Goal: Transaction & Acquisition: Purchase product/service

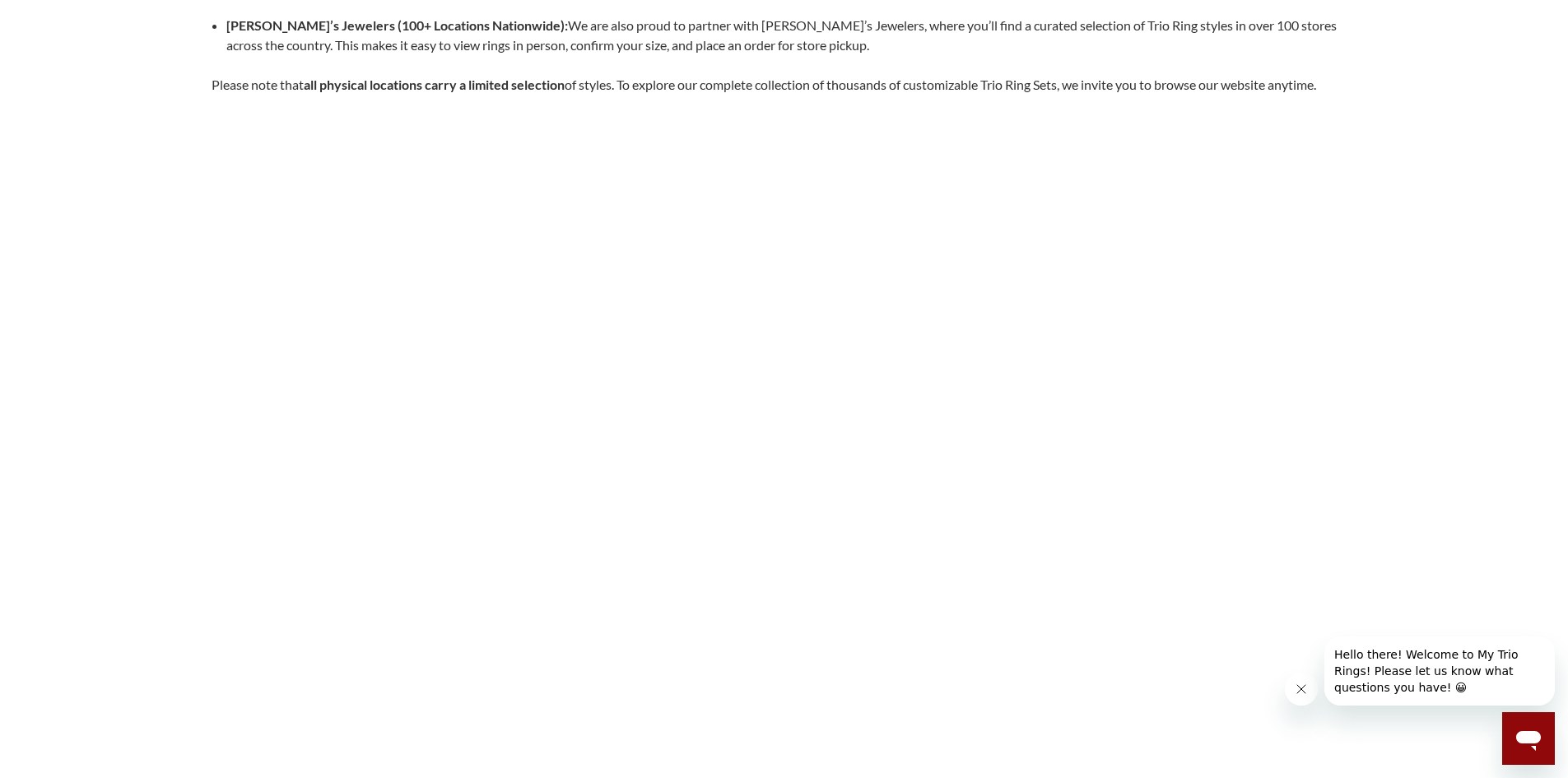
scroll to position [329, 0]
select select "US"
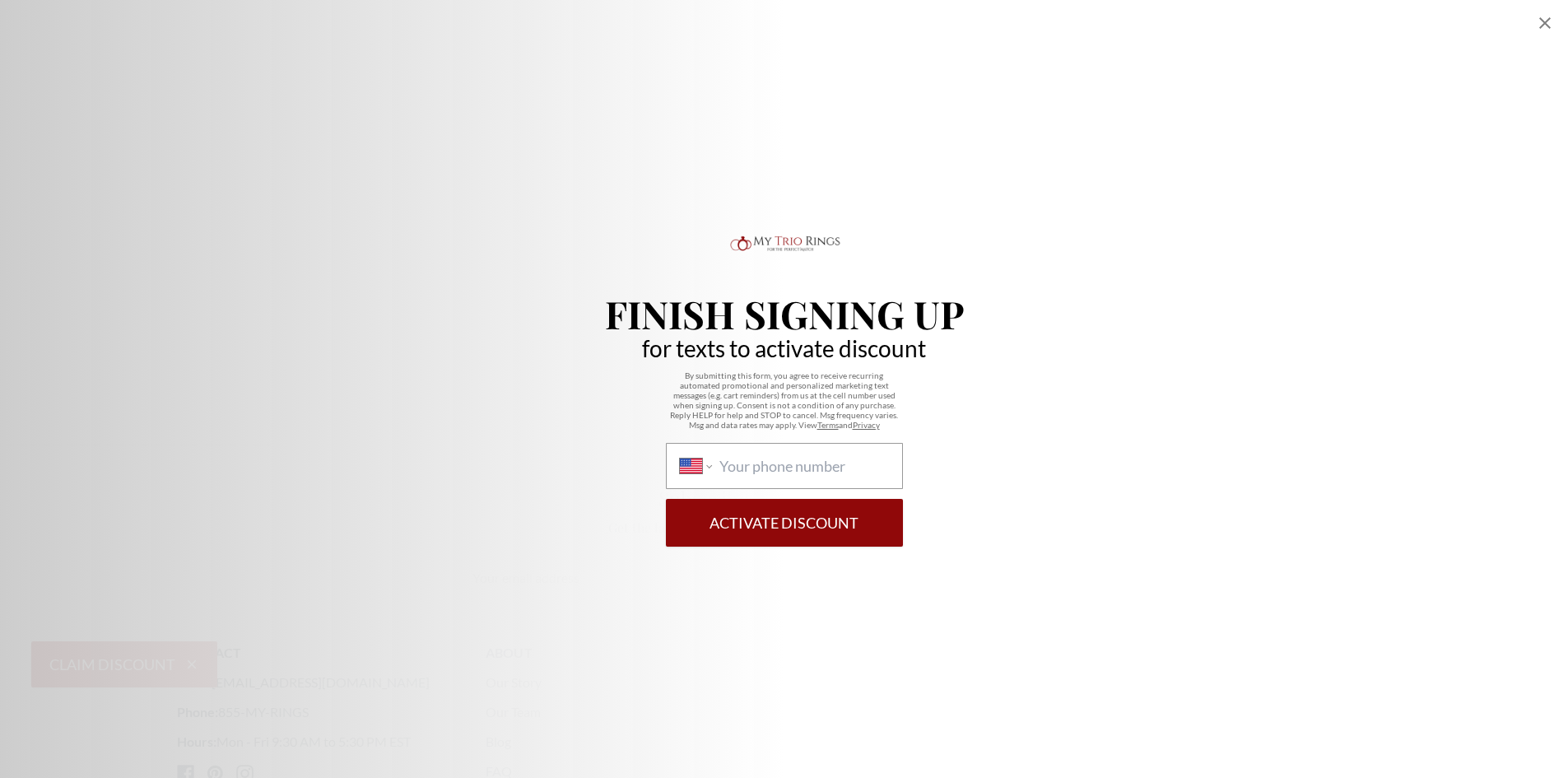
scroll to position [164, 0]
click at [1548, 19] on icon "Close popup" at bounding box center [1545, 23] width 19 height 19
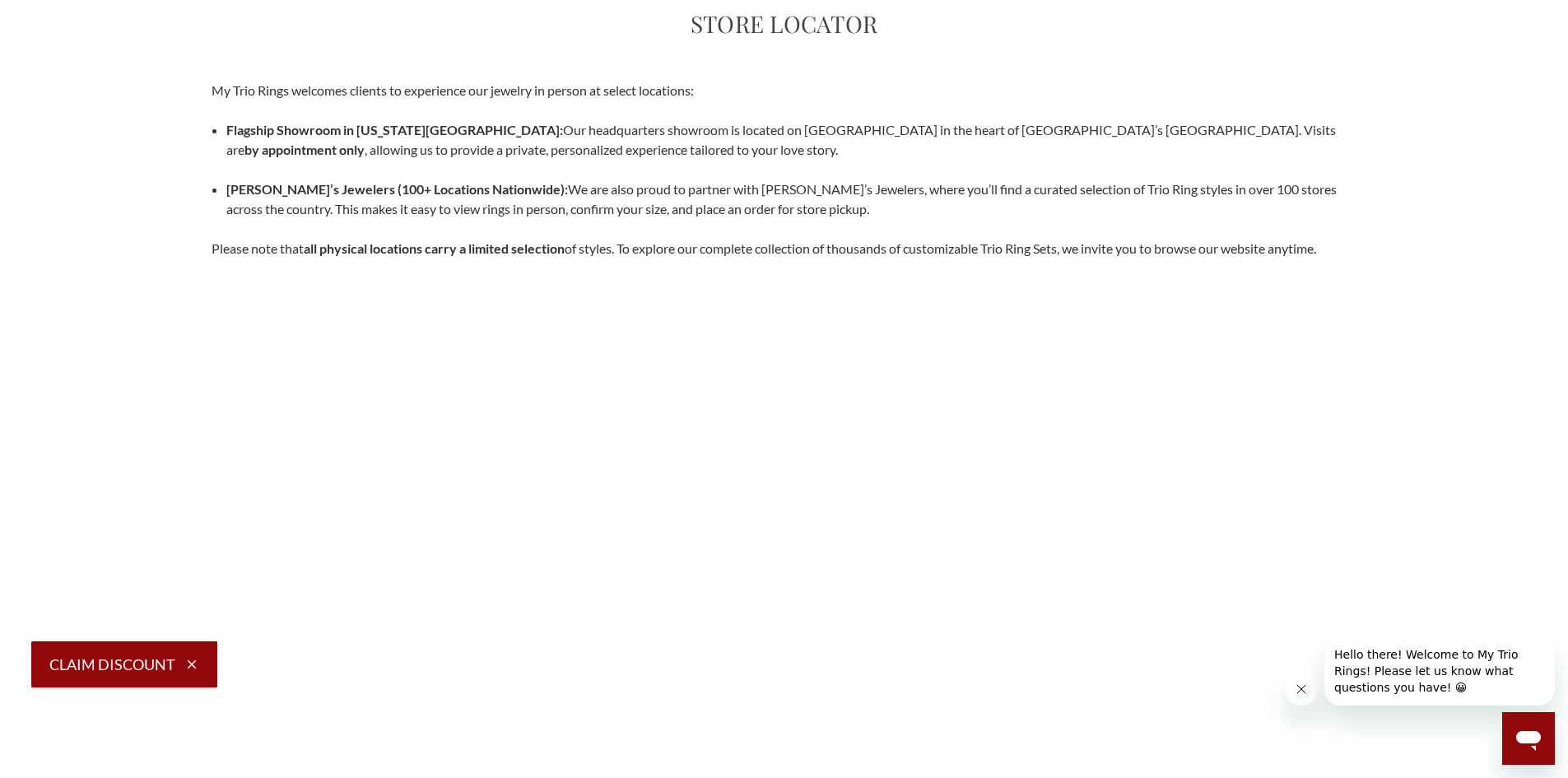
click at [1520, 741] on icon "Open messaging window" at bounding box center [1528, 740] width 25 height 19
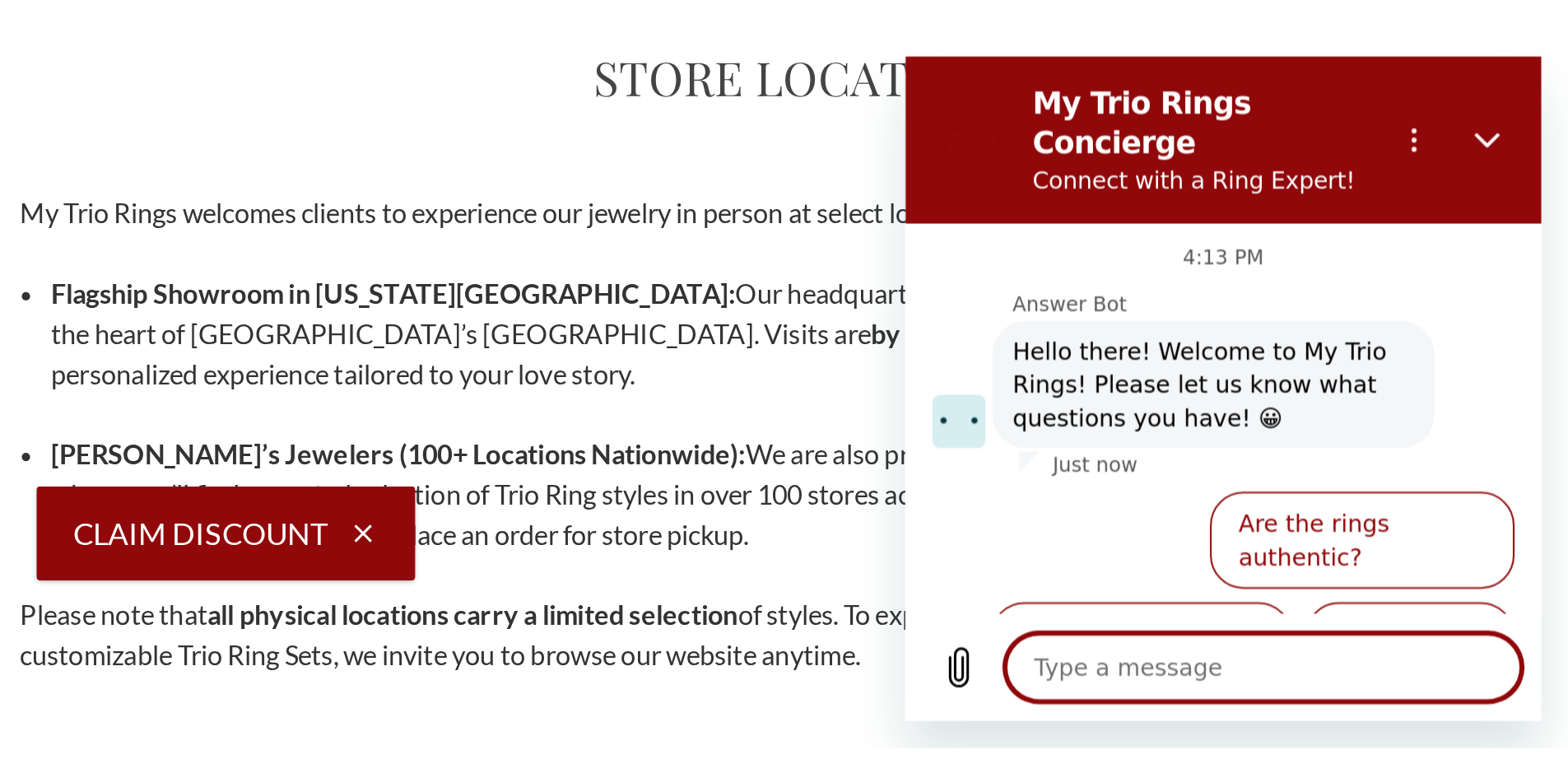
scroll to position [107, 0]
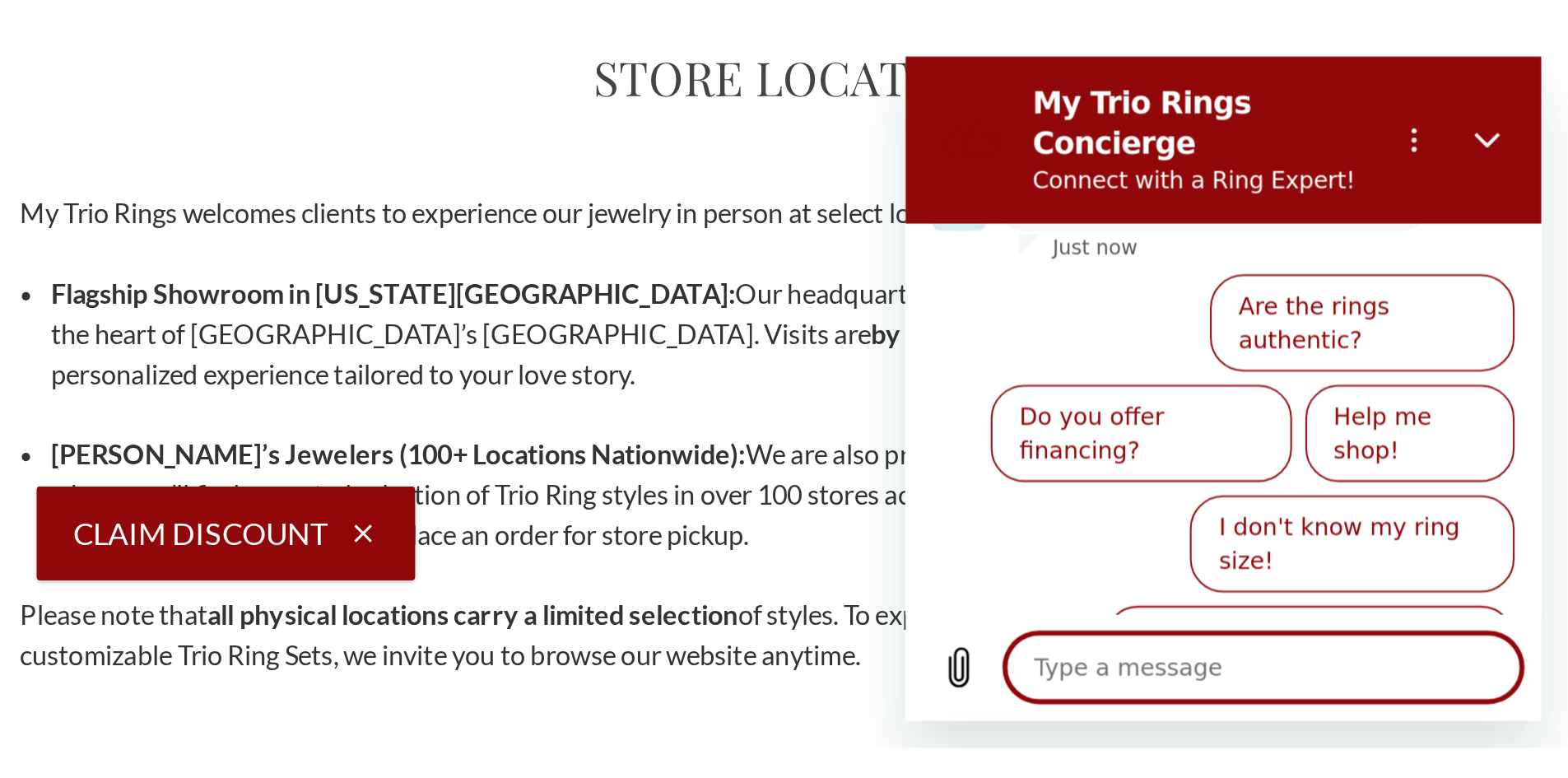
type textarea "x"
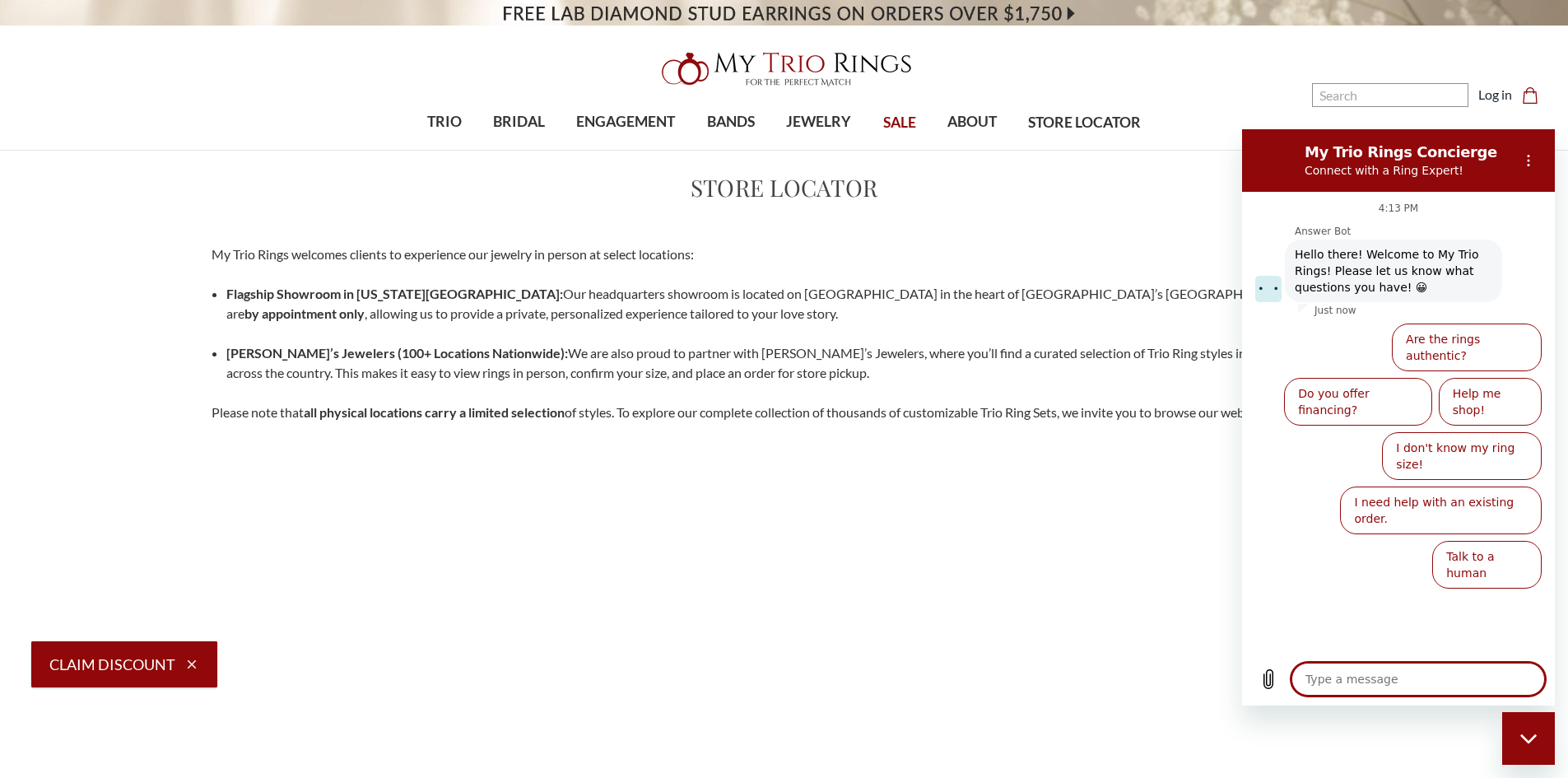
scroll to position [0, 0]
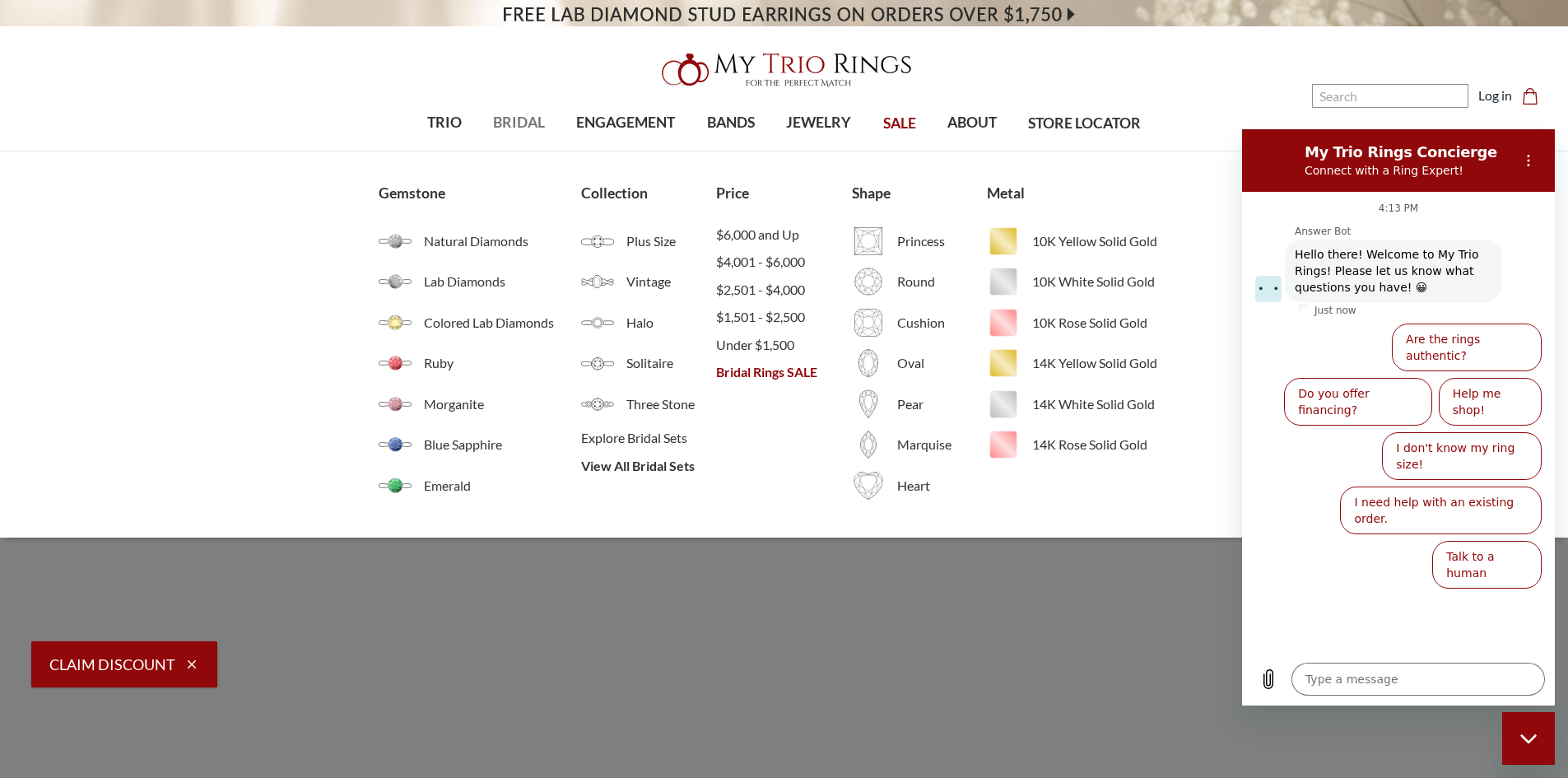
click at [507, 124] on span "BRIDAL" at bounding box center [519, 123] width 52 height 21
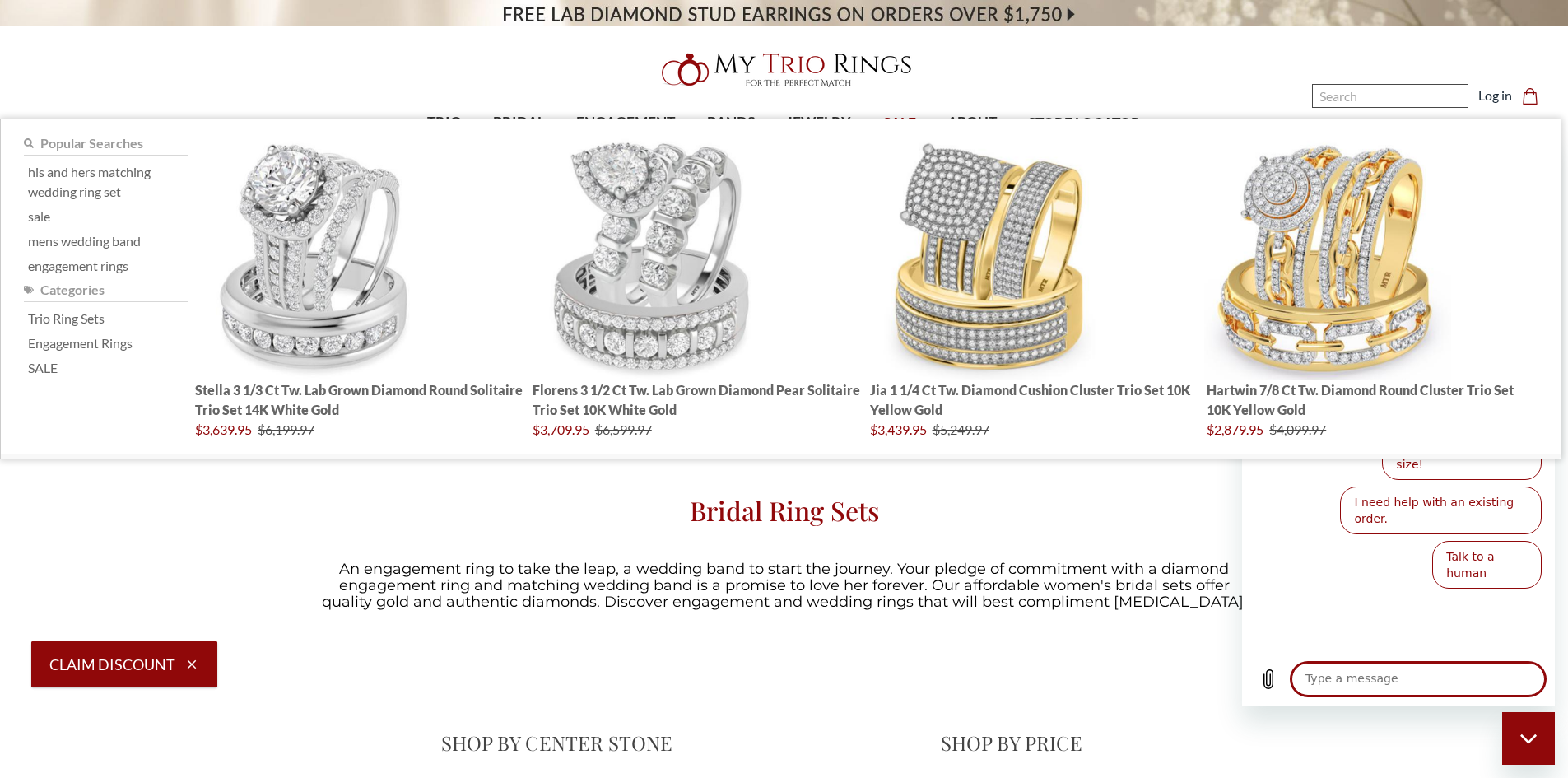
click at [1406, 93] on input "Search" at bounding box center [1390, 96] width 156 height 24
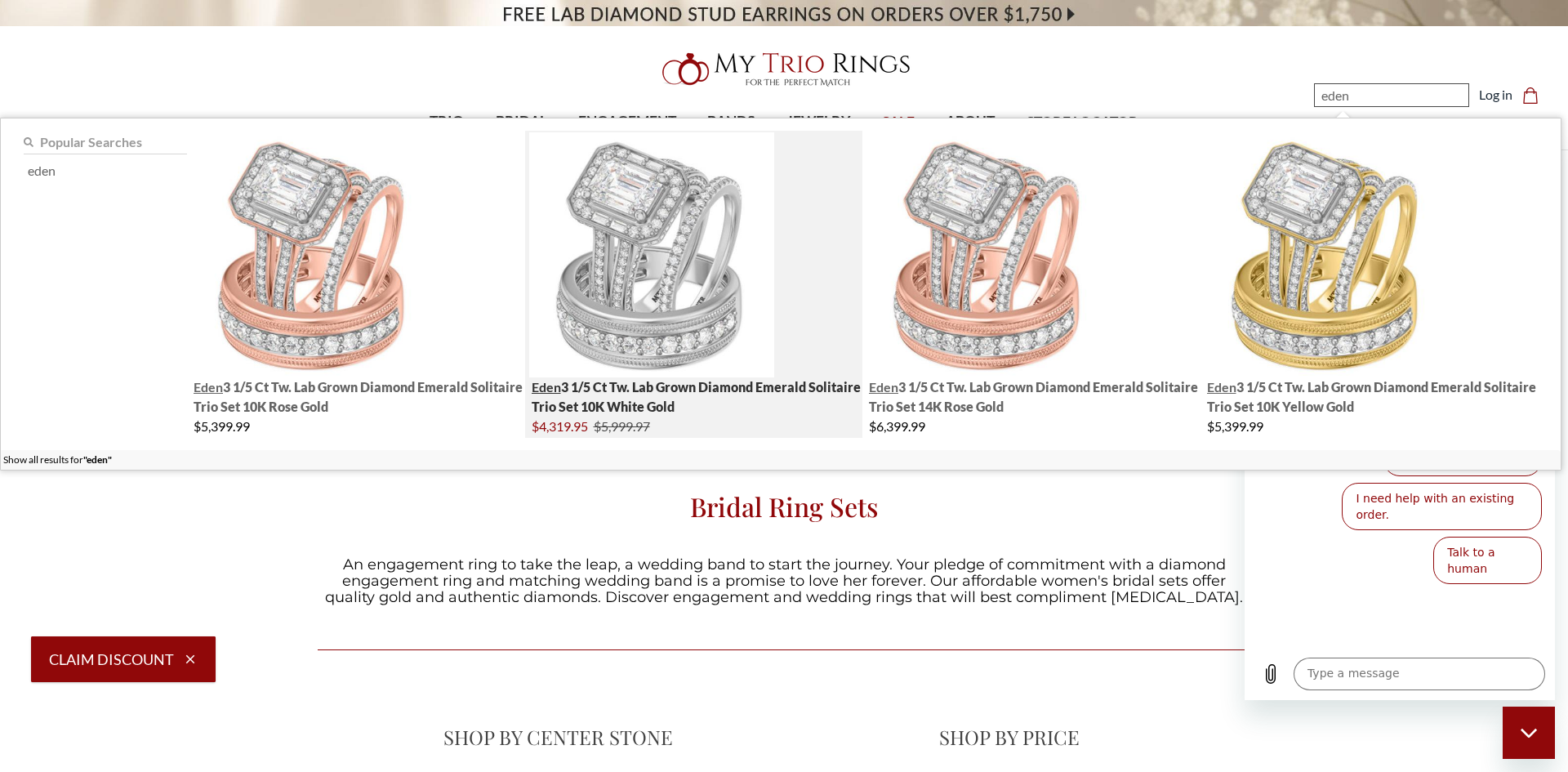
type input "eden"
click at [671, 200] on img "; Total Products 4" at bounding box center [651, 255] width 245 height 245
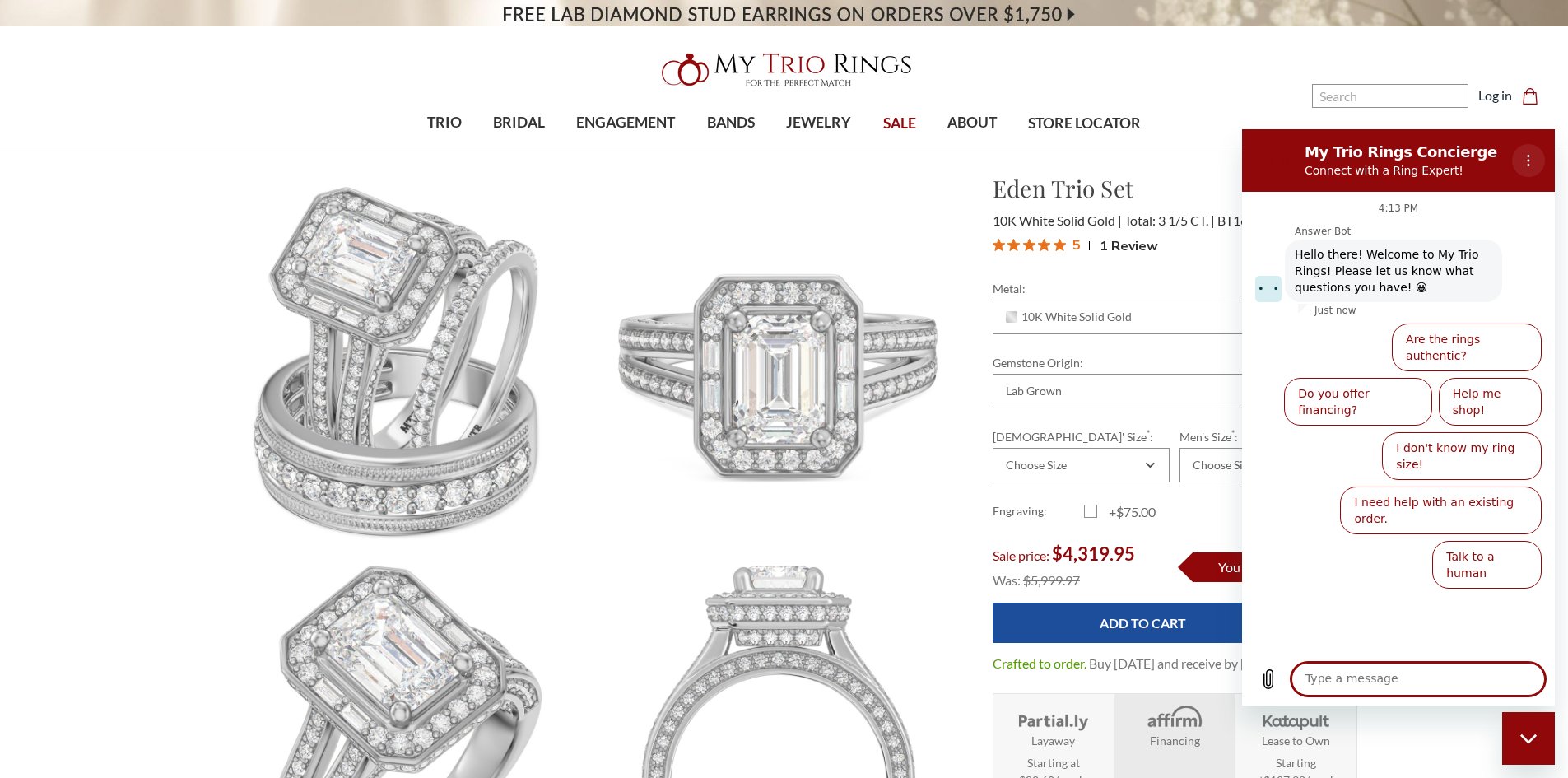
click at [1530, 157] on icon "Options menu" at bounding box center [1528, 160] width 14 height 14
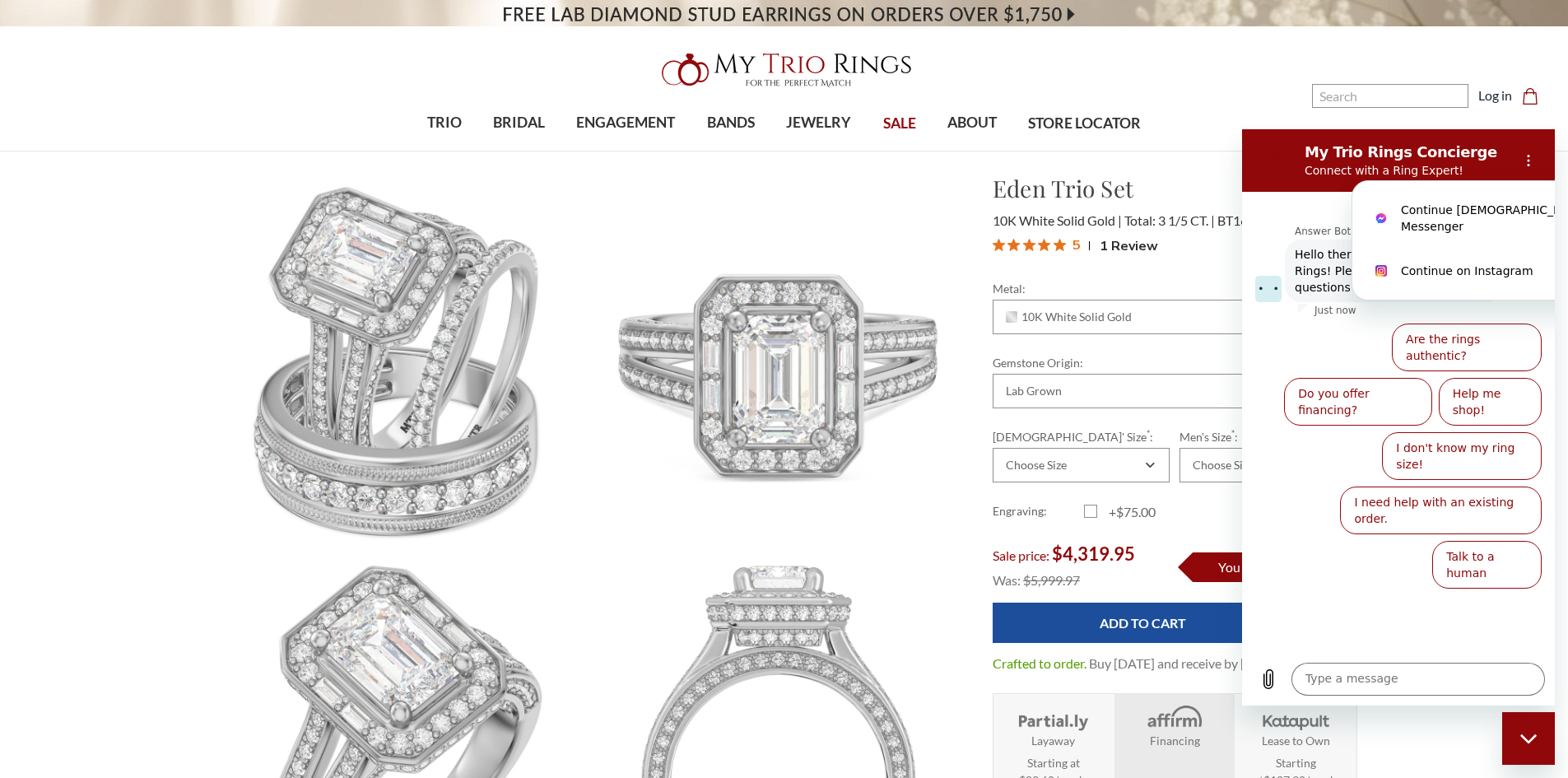
click at [1537, 745] on div "Close messaging window" at bounding box center [1527, 737] width 49 height 49
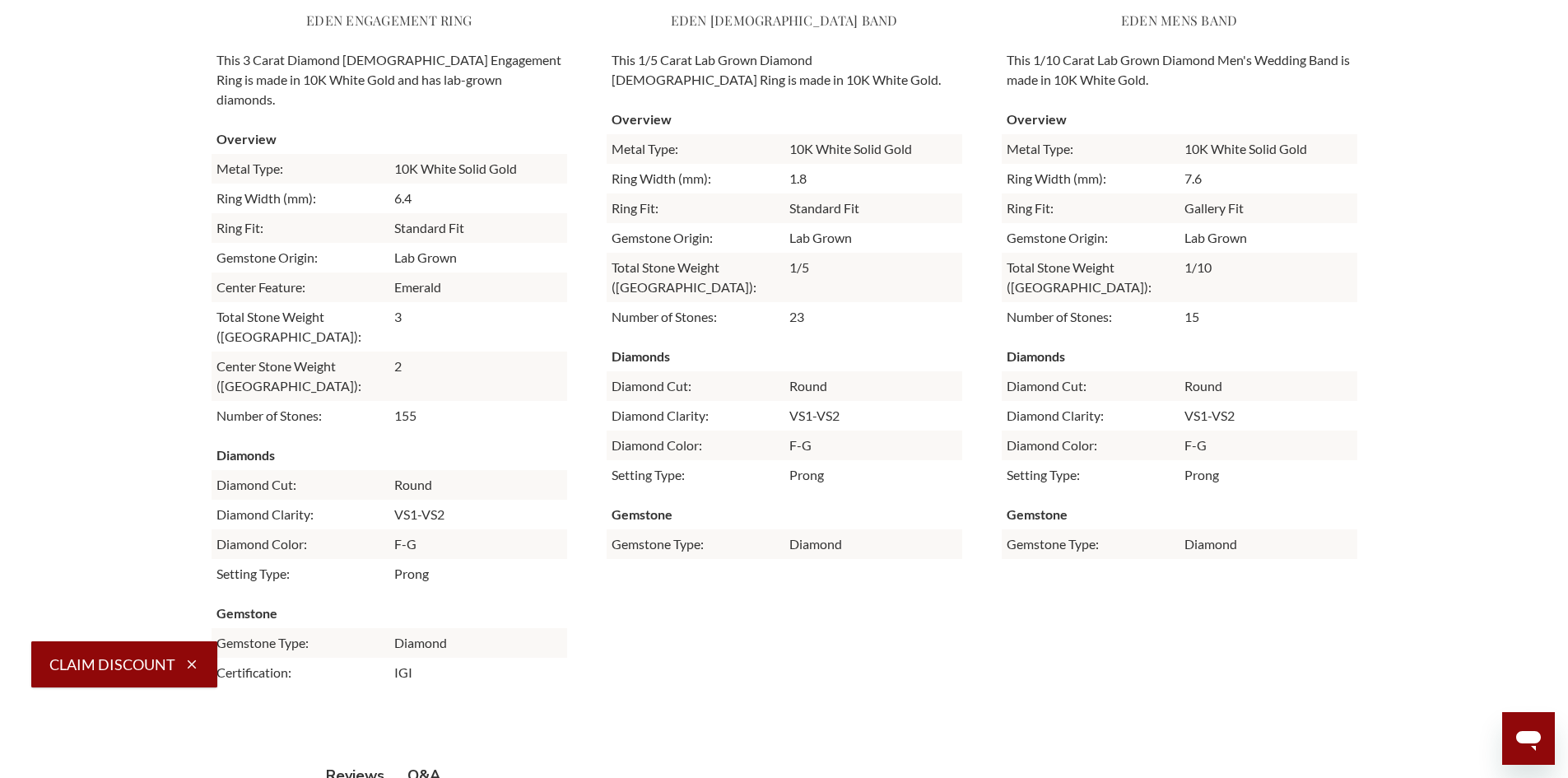
scroll to position [4032, 0]
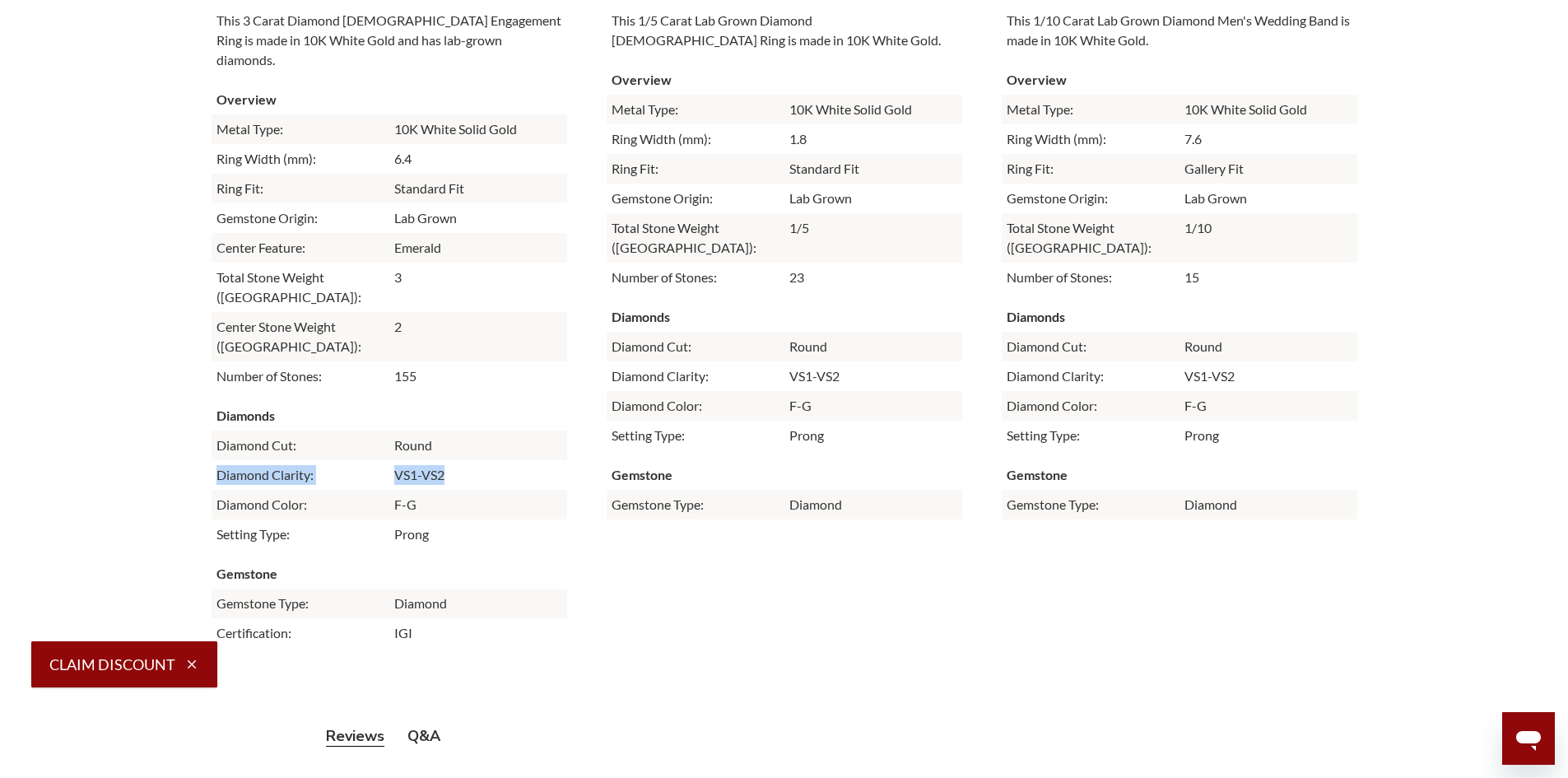
drag, startPoint x: 212, startPoint y: 420, endPoint x: 481, endPoint y: 424, distance: 269.0
click at [481, 459] on tr "Diamond Clarity: VS1-VS2" at bounding box center [389, 474] width 355 height 30
copy tr "Diamond Clarity: VS1-VS2"
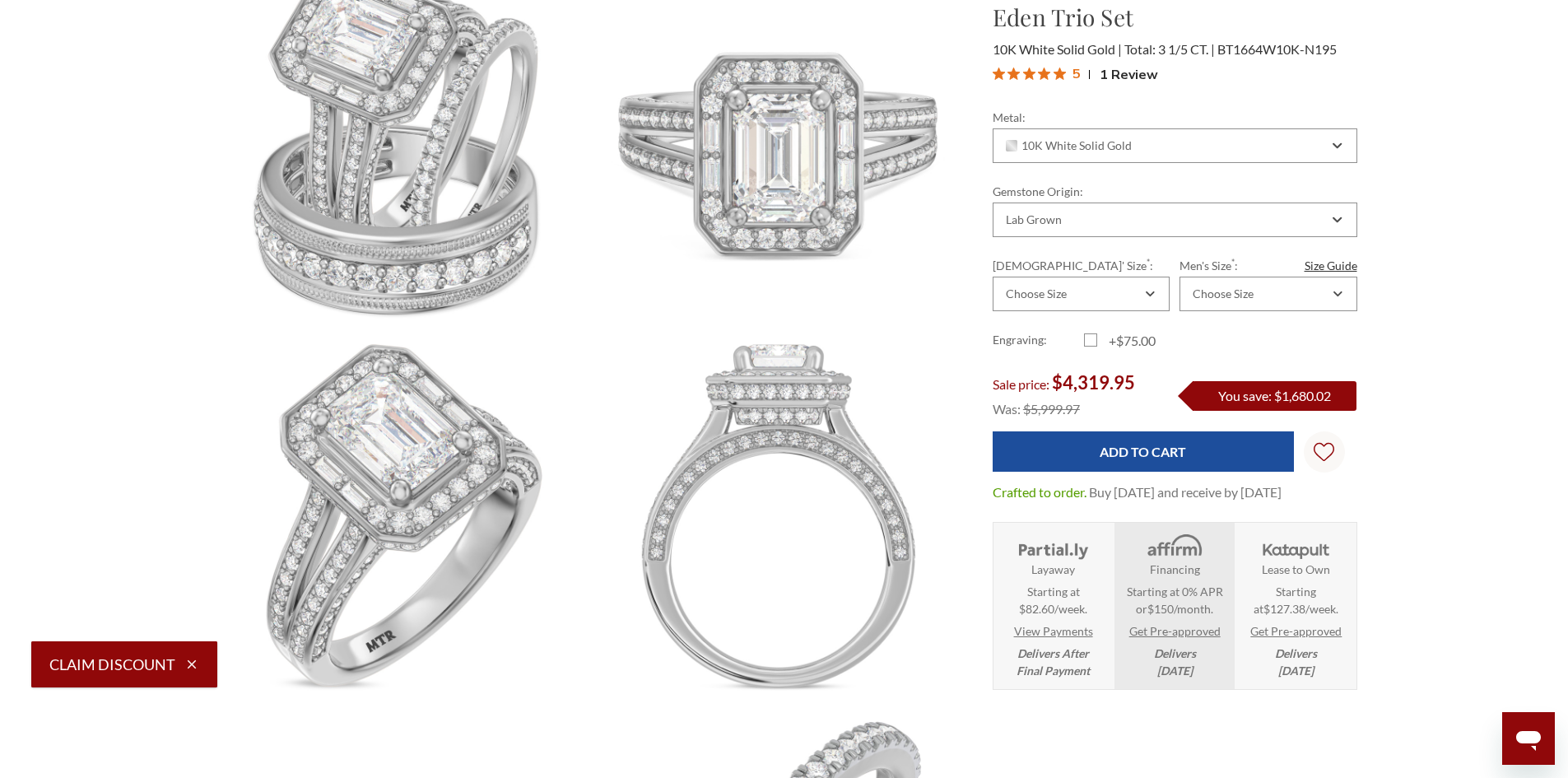
scroll to position [0, 0]
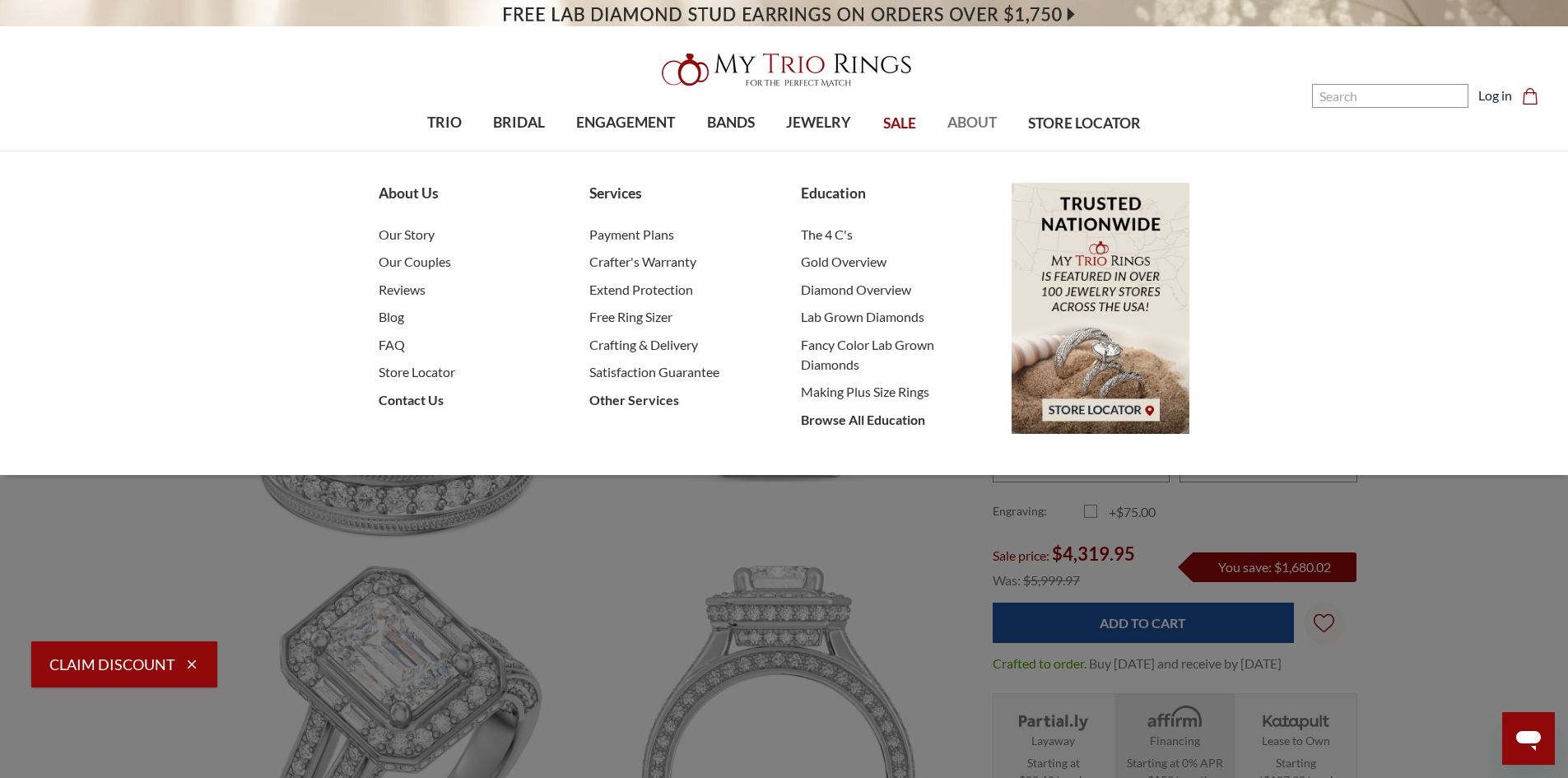
click at [986, 116] on span "ABOUT" at bounding box center [971, 123] width 49 height 21
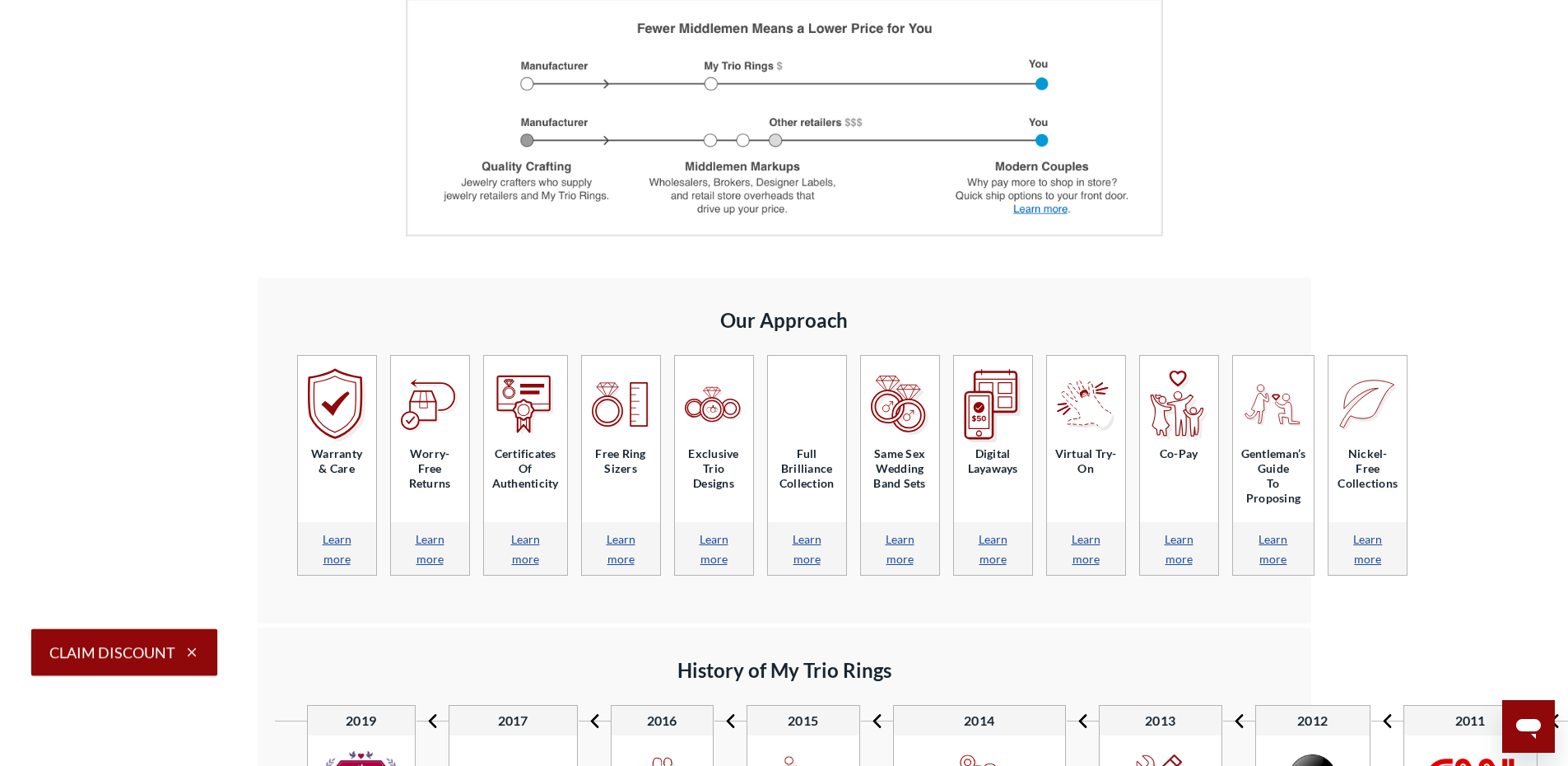
scroll to position [1647, 0]
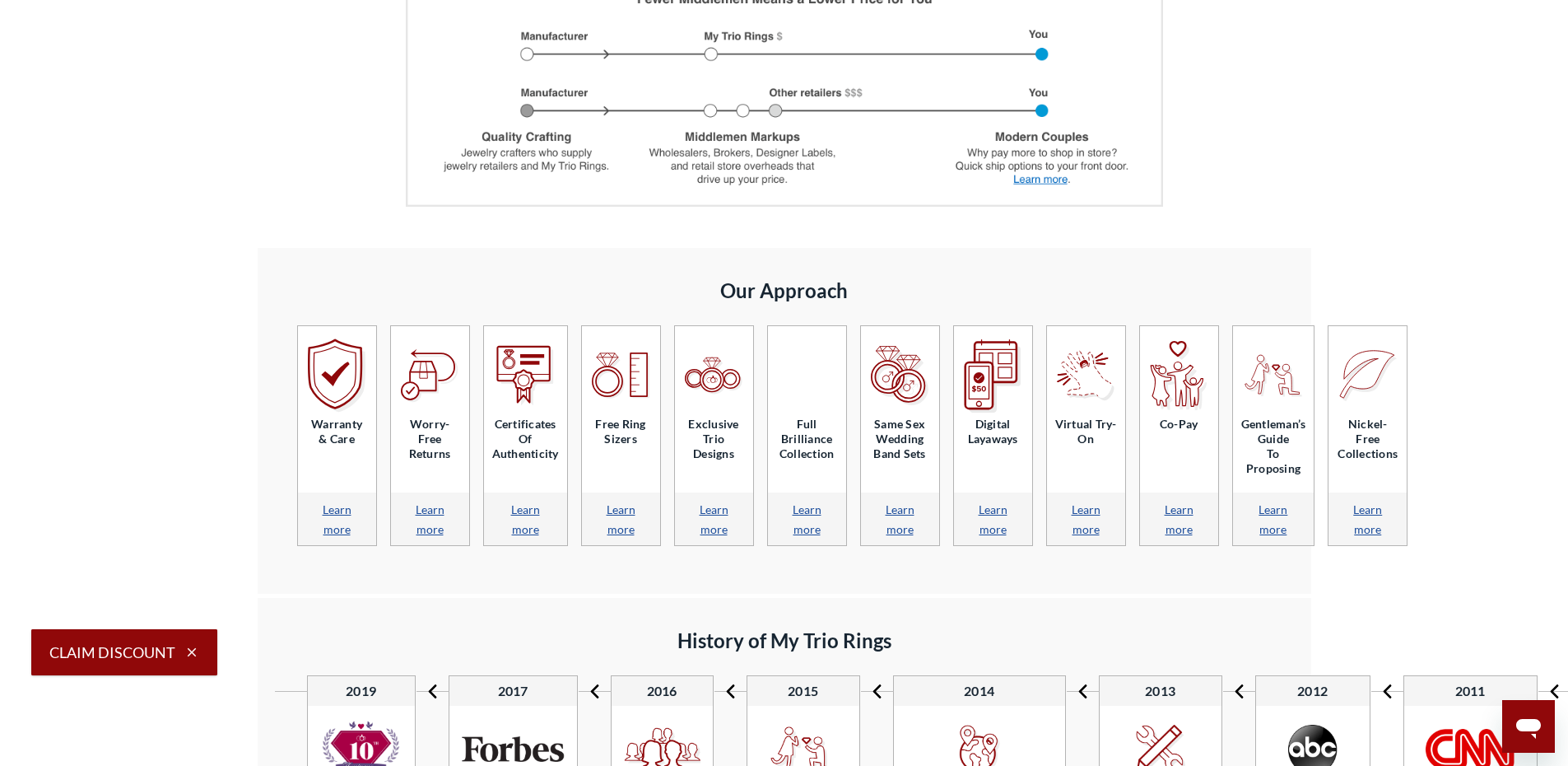
click at [338, 510] on link "Learn more" at bounding box center [337, 519] width 29 height 34
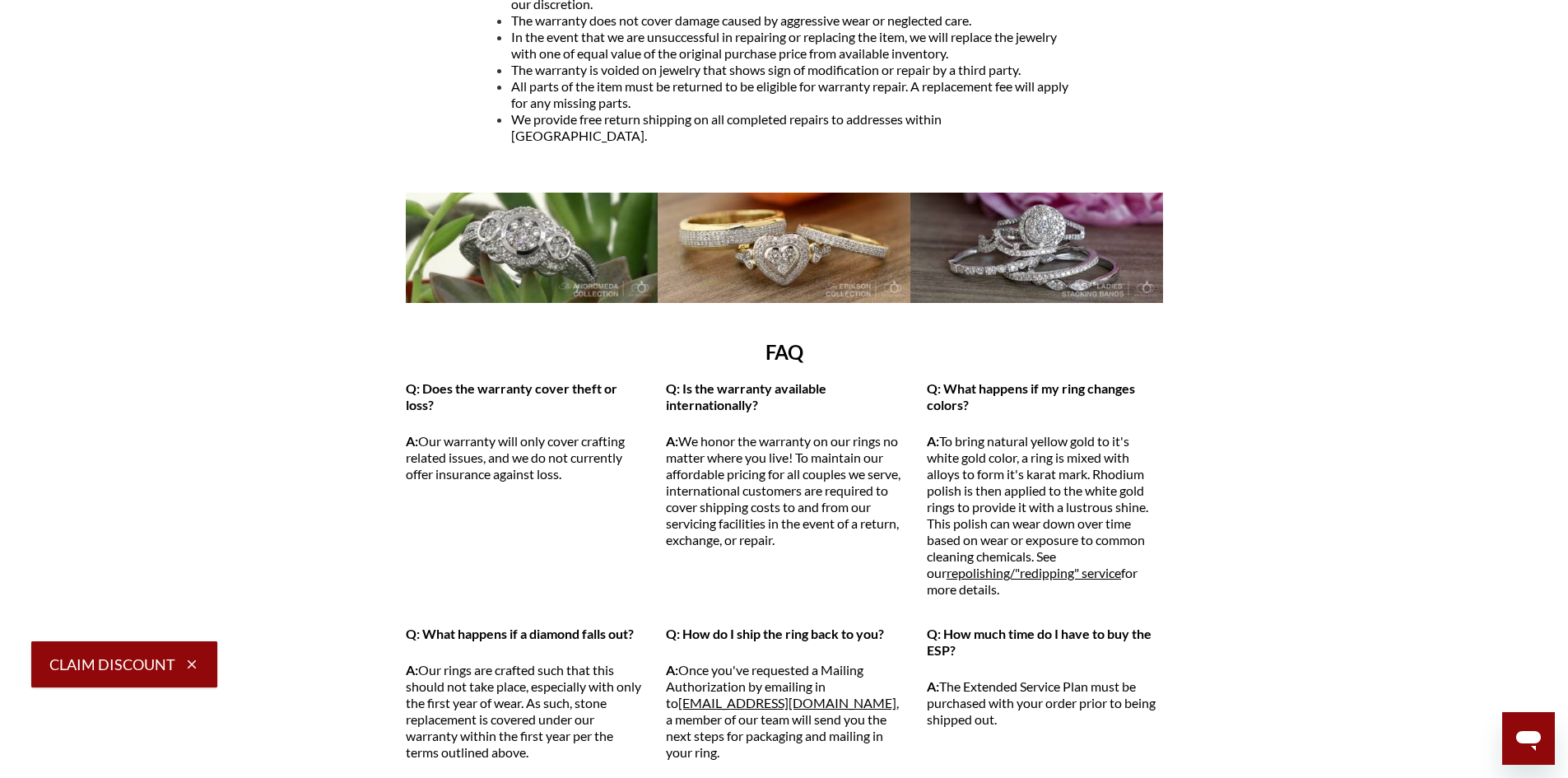
scroll to position [1399, 0]
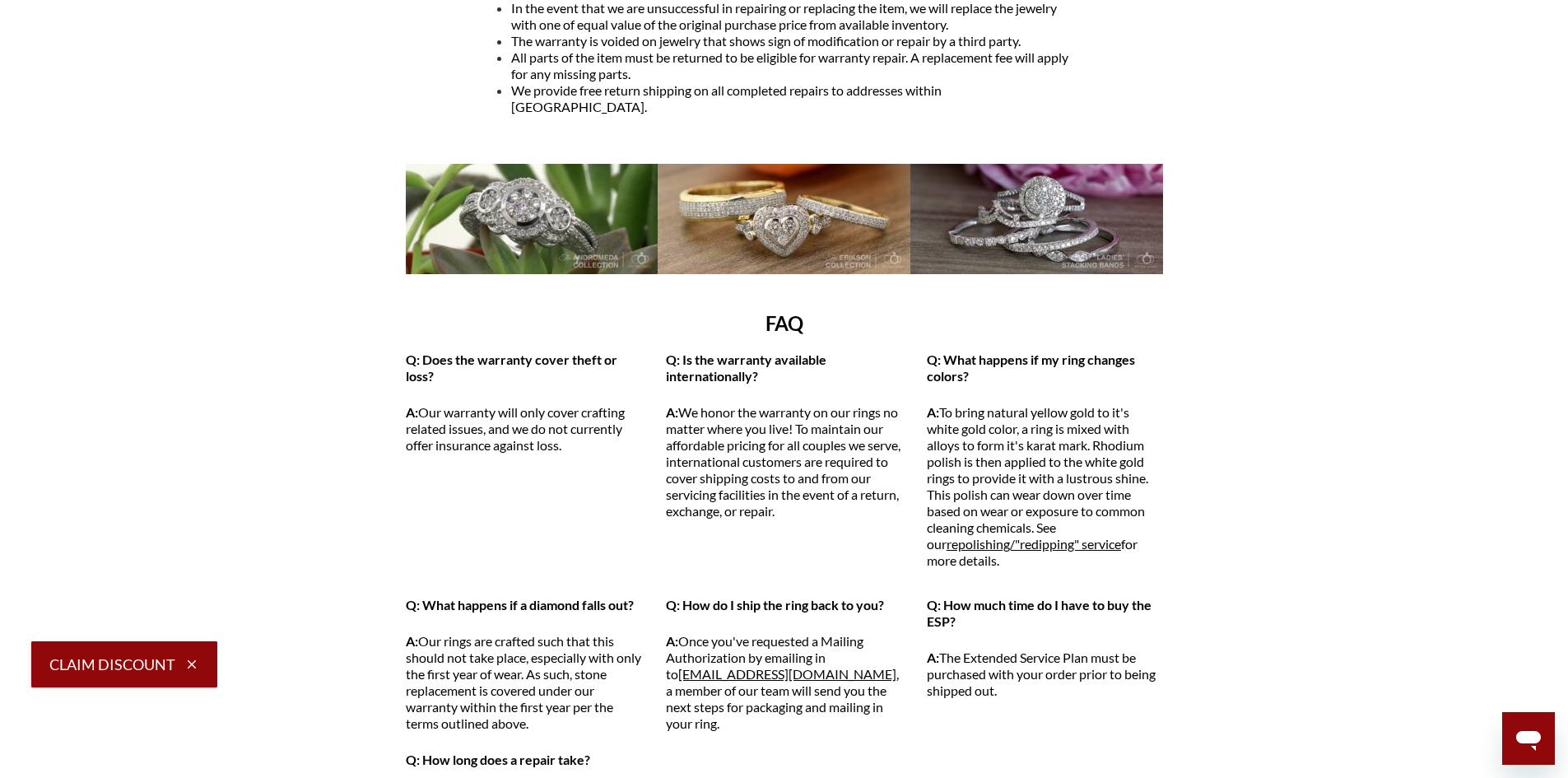
click at [1023, 536] on span "repolishing/"redipping" service" at bounding box center [1033, 543] width 175 height 15
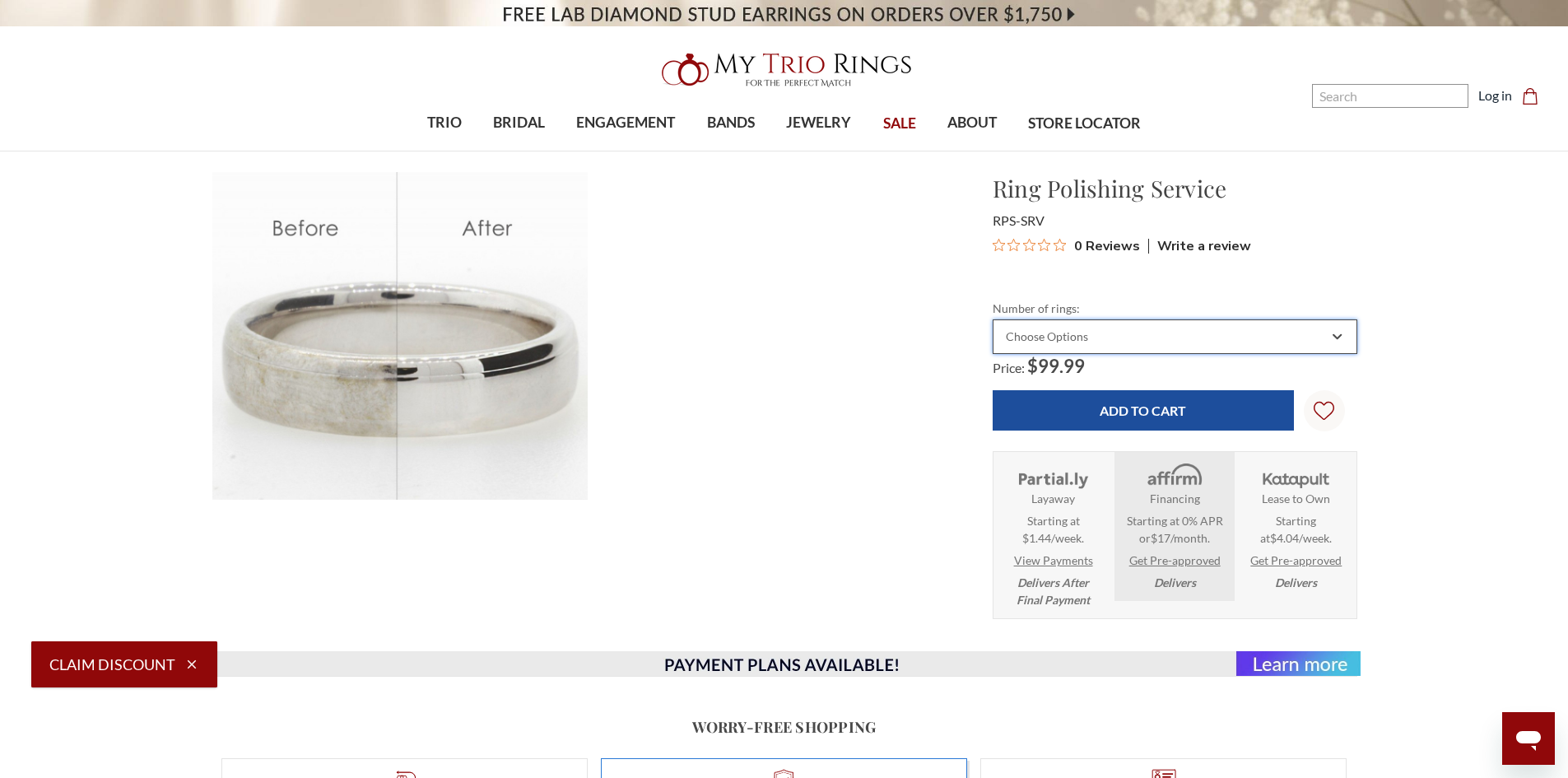
click at [1341, 339] on icon "Combobox" at bounding box center [1336, 337] width 9 height 10
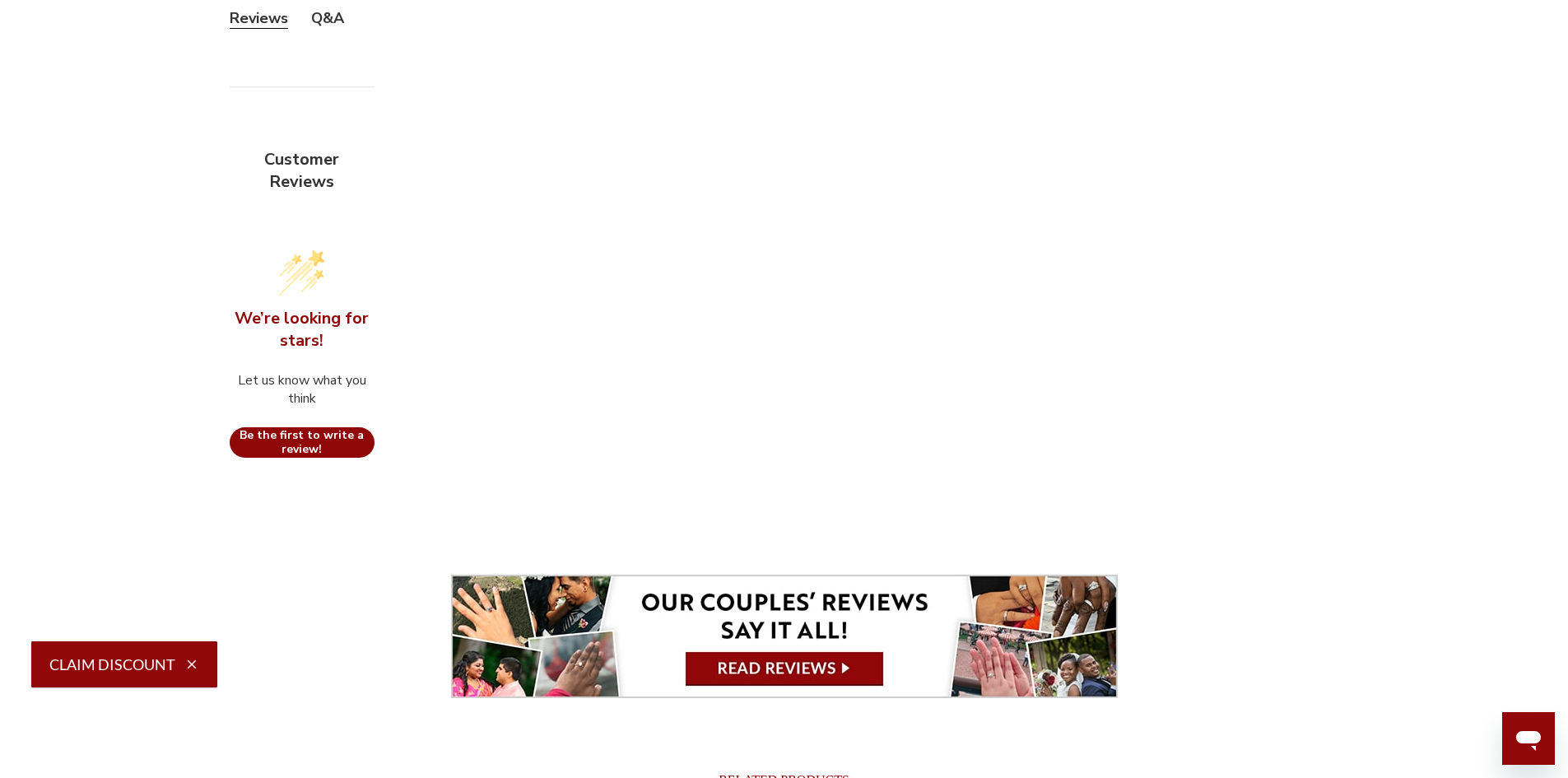
scroll to position [1728, 0]
